Goal: Information Seeking & Learning: Learn about a topic

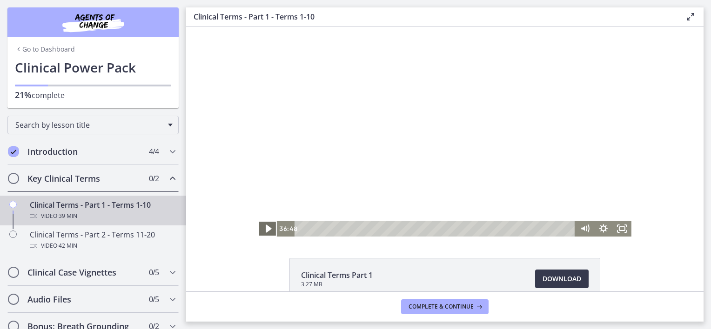
click at [266, 230] on icon "Play Video" at bounding box center [269, 229] width 6 height 8
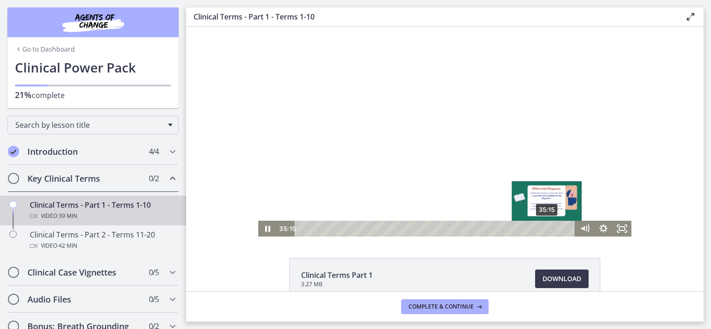
click at [544, 230] on div "35:15" at bounding box center [435, 229] width 269 height 16
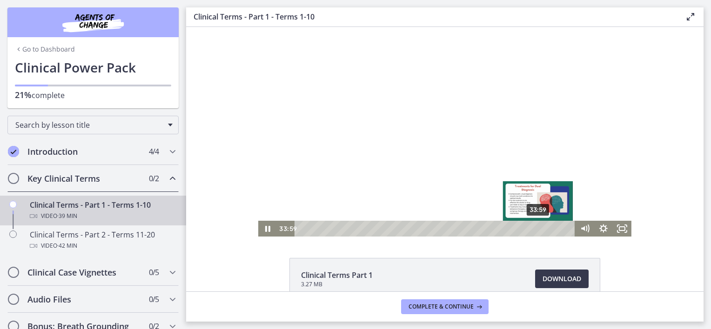
click at [535, 229] on div "33:59" at bounding box center [435, 229] width 269 height 16
click at [528, 229] on div "33:03" at bounding box center [435, 229] width 269 height 16
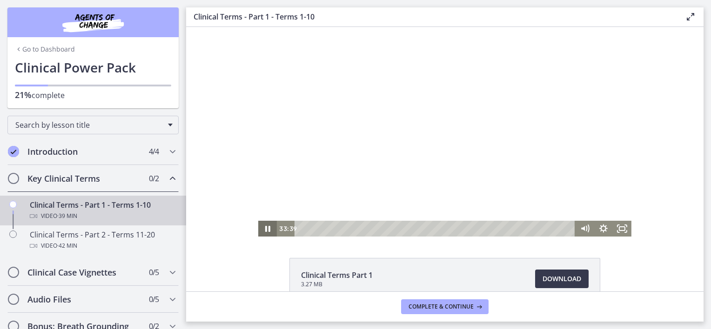
click at [264, 227] on icon "Pause" at bounding box center [267, 229] width 19 height 16
click at [266, 228] on icon "Play Video" at bounding box center [269, 229] width 6 height 8
click at [557, 280] on span "Download Opens in a new window" at bounding box center [561, 278] width 39 height 11
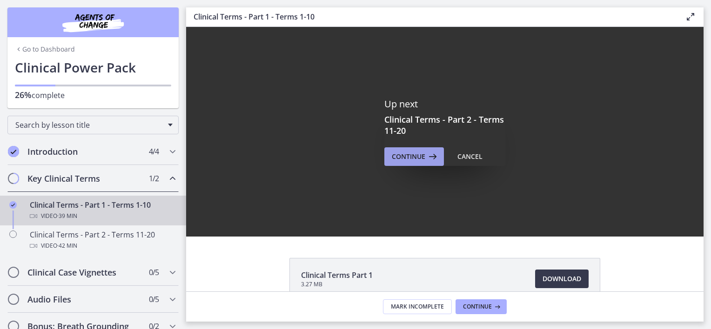
click at [410, 155] on span "Continue" at bounding box center [408, 156] width 33 height 11
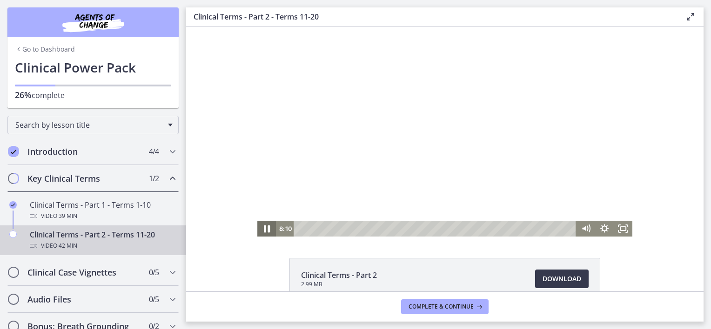
click at [264, 227] on icon "Pause" at bounding box center [267, 229] width 6 height 7
